Goal: Task Accomplishment & Management: Manage account settings

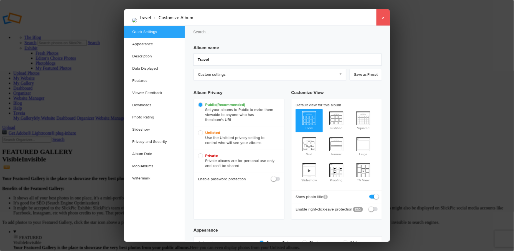
click at [383, 20] on link "×" at bounding box center [383, 17] width 14 height 17
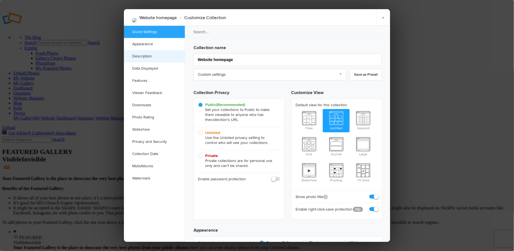
click at [140, 57] on link "Description" at bounding box center [154, 56] width 61 height 12
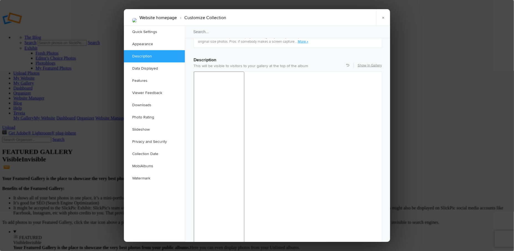
scroll to position [429, 0]
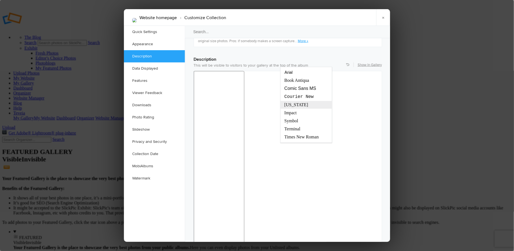
click at [292, 105] on span "[US_STATE]" at bounding box center [296, 104] width 25 height 5
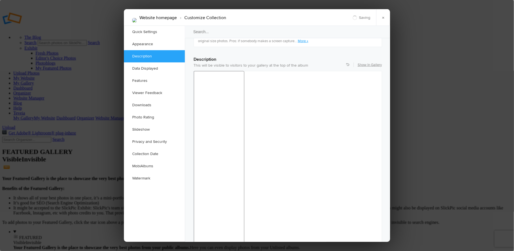
drag, startPoint x: 198, startPoint y: 338, endPoint x: 296, endPoint y: 362, distance: 101.5
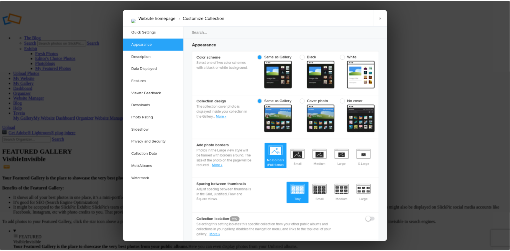
scroll to position [202, 0]
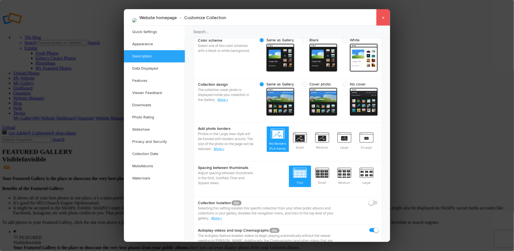
click at [385, 18] on link "×" at bounding box center [383, 17] width 14 height 17
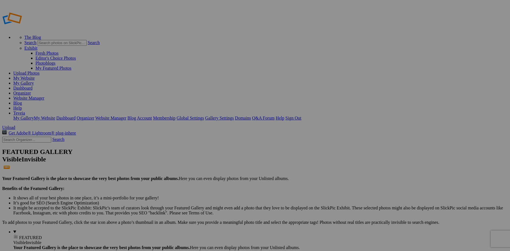
click at [35, 76] on link "My Website" at bounding box center [23, 78] width 21 height 5
click at [44, 96] on link "Website Manager" at bounding box center [28, 98] width 31 height 5
